Goal: Transaction & Acquisition: Purchase product/service

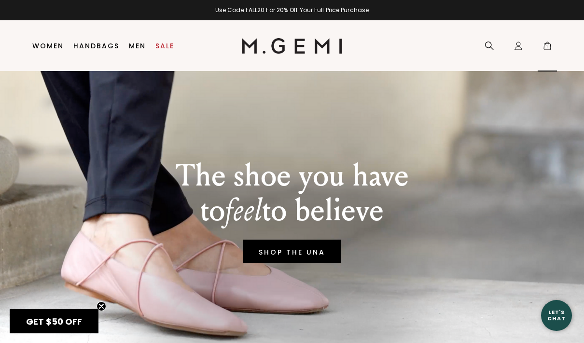
click at [550, 49] on span "1" at bounding box center [548, 48] width 10 height 10
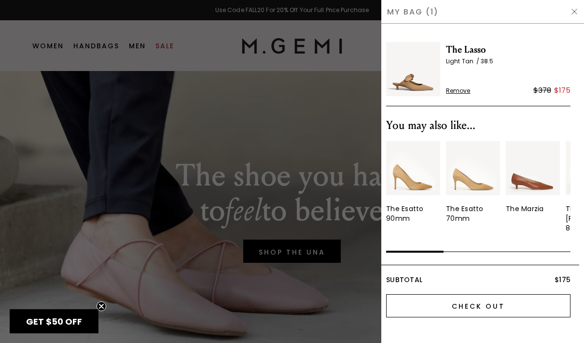
click at [502, 294] on input "Check Out" at bounding box center [478, 305] width 184 height 23
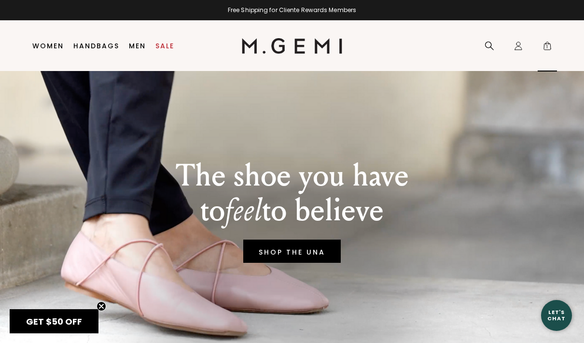
click at [546, 48] on span "1" at bounding box center [548, 48] width 10 height 10
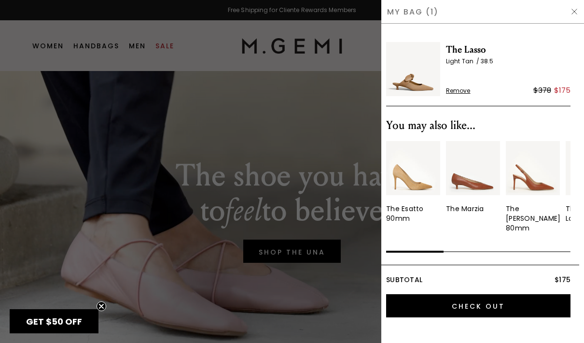
click at [409, 83] on img at bounding box center [413, 69] width 54 height 54
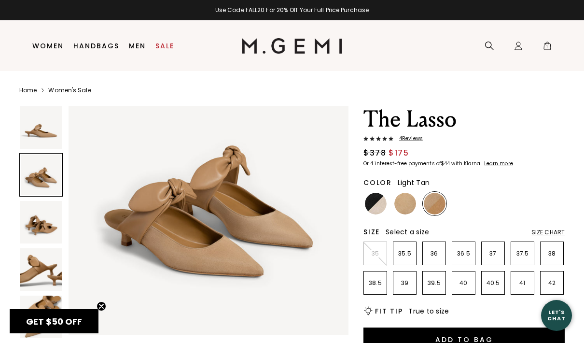
scroll to position [342, 0]
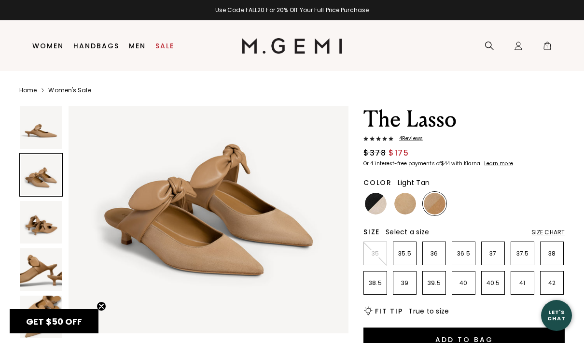
click at [223, 264] on img at bounding box center [209, 193] width 280 height 280
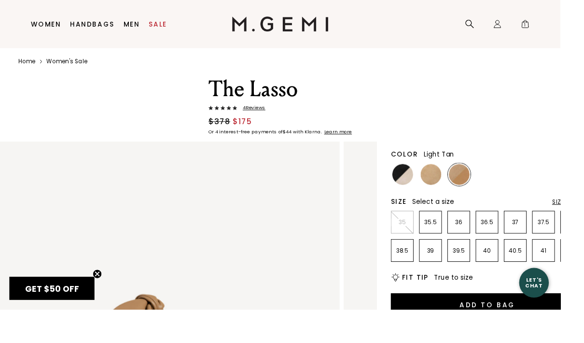
scroll to position [26, 0]
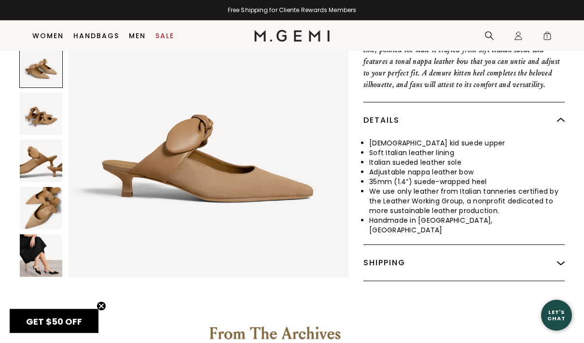
click at [43, 193] on img at bounding box center [41, 208] width 42 height 42
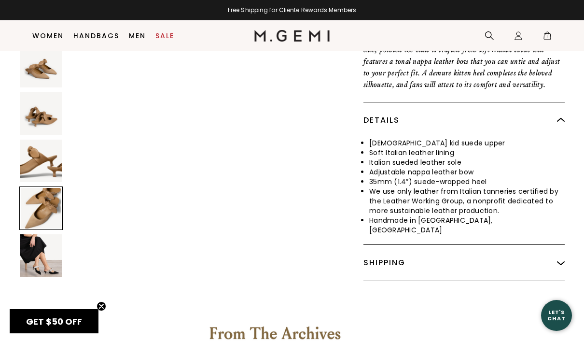
scroll to position [1159, 0]
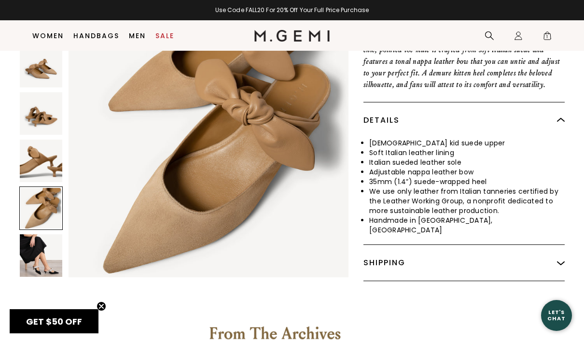
click at [53, 245] on img at bounding box center [41, 255] width 42 height 42
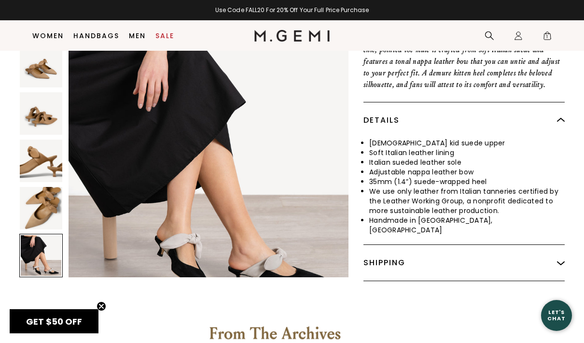
scroll to position [1448, 0]
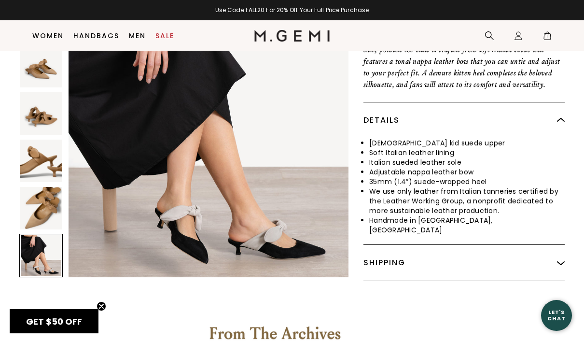
click at [52, 152] on img at bounding box center [41, 161] width 42 height 42
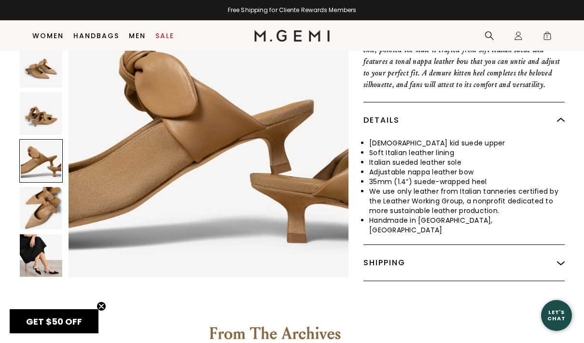
scroll to position [434, 0]
